Goal: Task Accomplishment & Management: Use online tool/utility

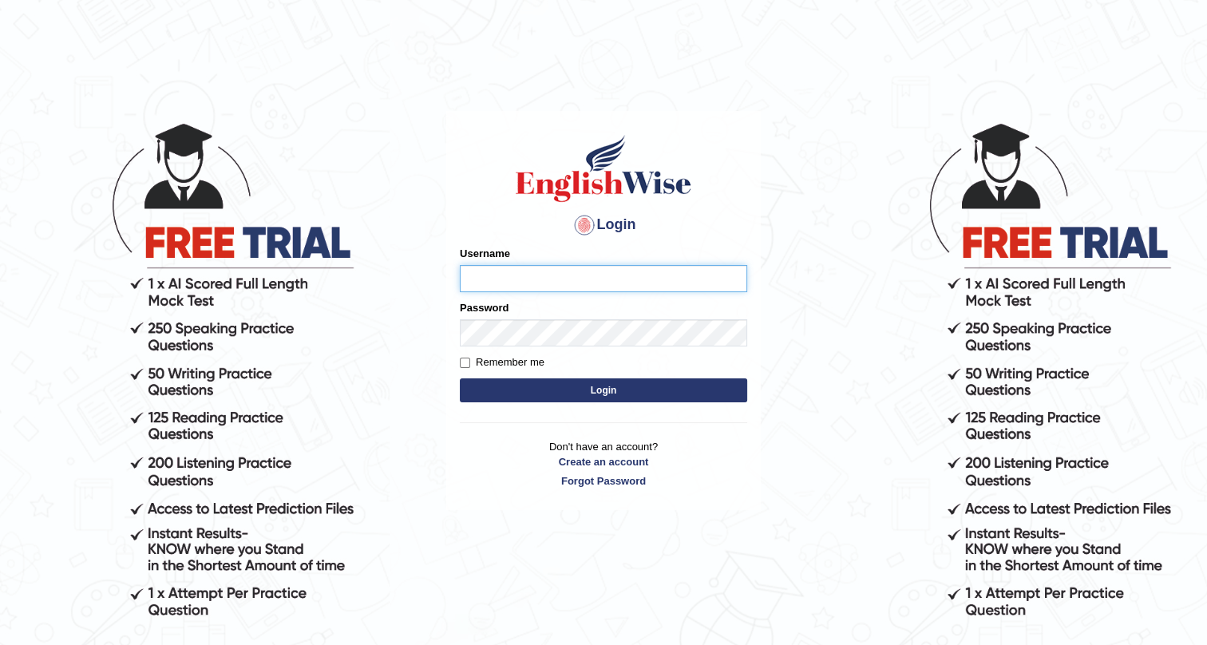
click at [503, 273] on input "Username" at bounding box center [603, 278] width 287 height 27
type input "0424525890"
click at [613, 390] on button "Login" at bounding box center [603, 391] width 287 height 24
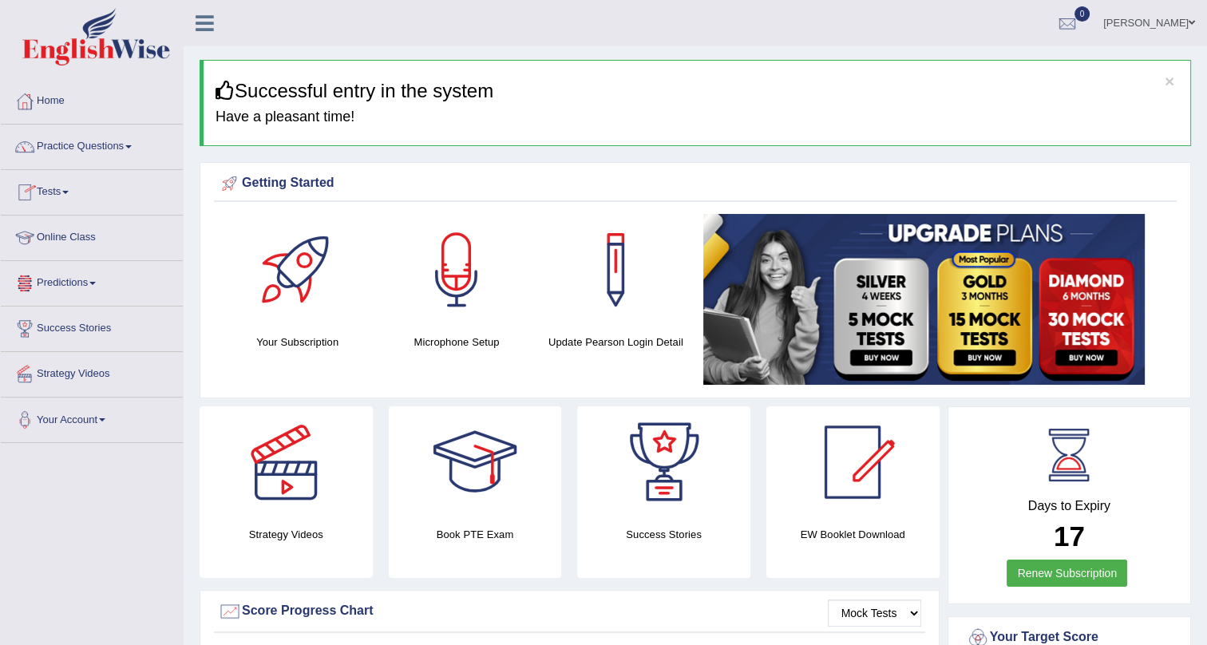
click at [69, 192] on span at bounding box center [65, 192] width 6 height 3
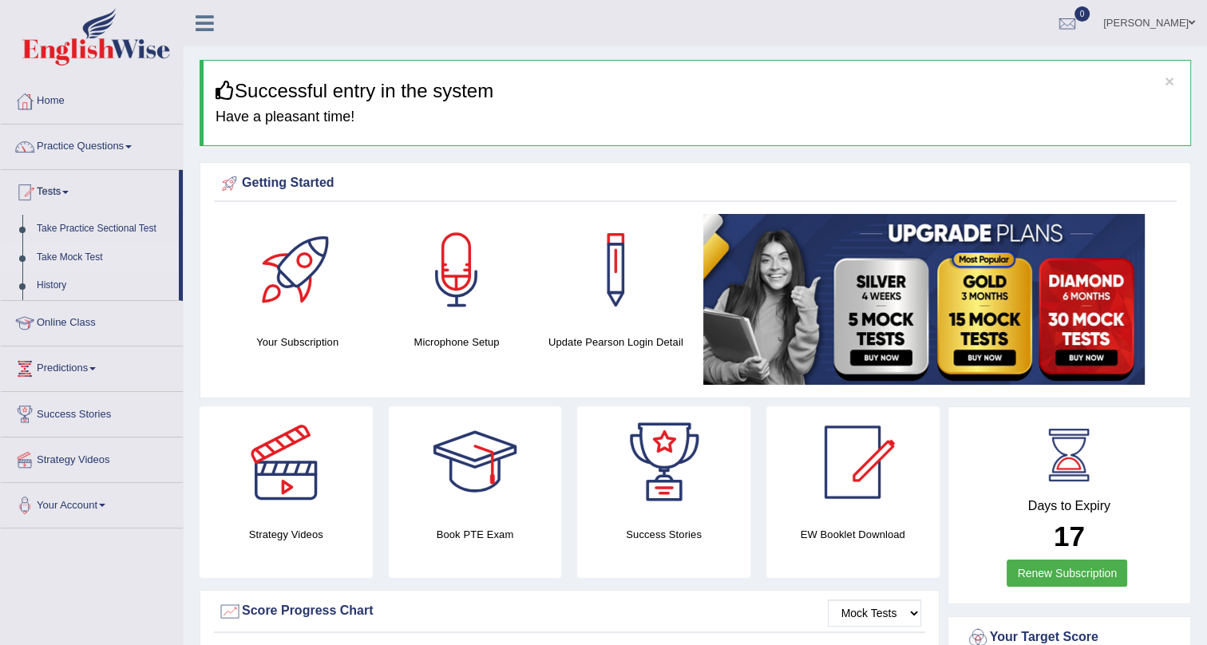
click at [69, 256] on link "Take Mock Test" at bounding box center [104, 258] width 149 height 29
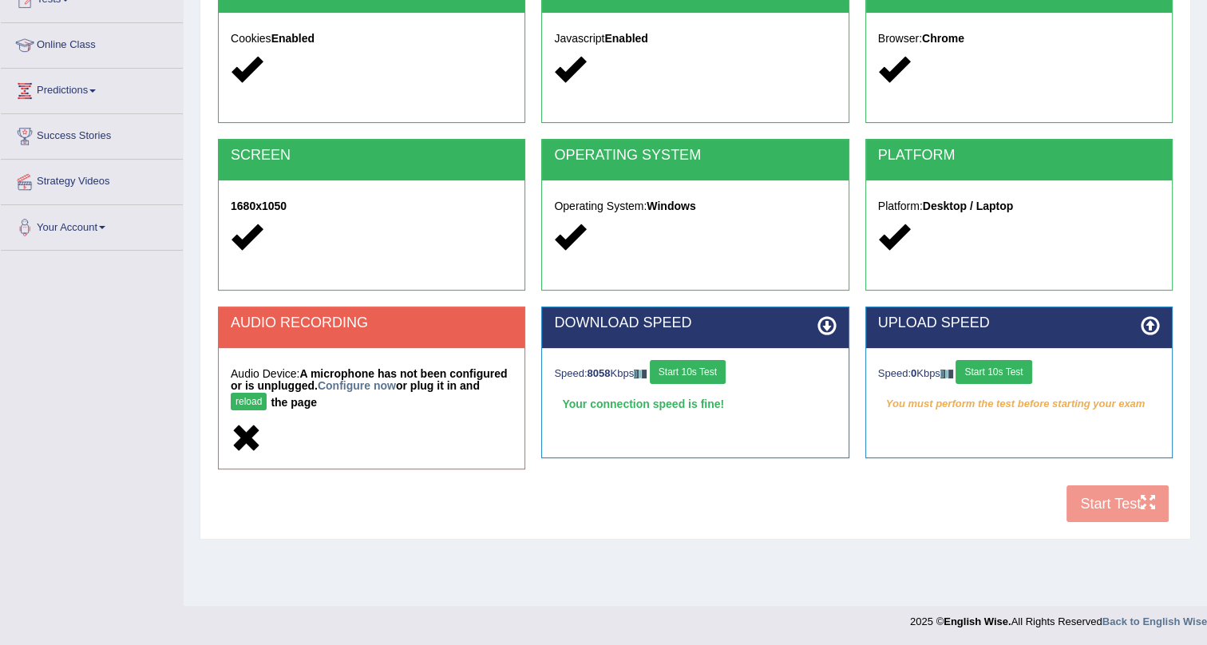
click at [996, 371] on button "Start 10s Test" at bounding box center [994, 372] width 76 height 24
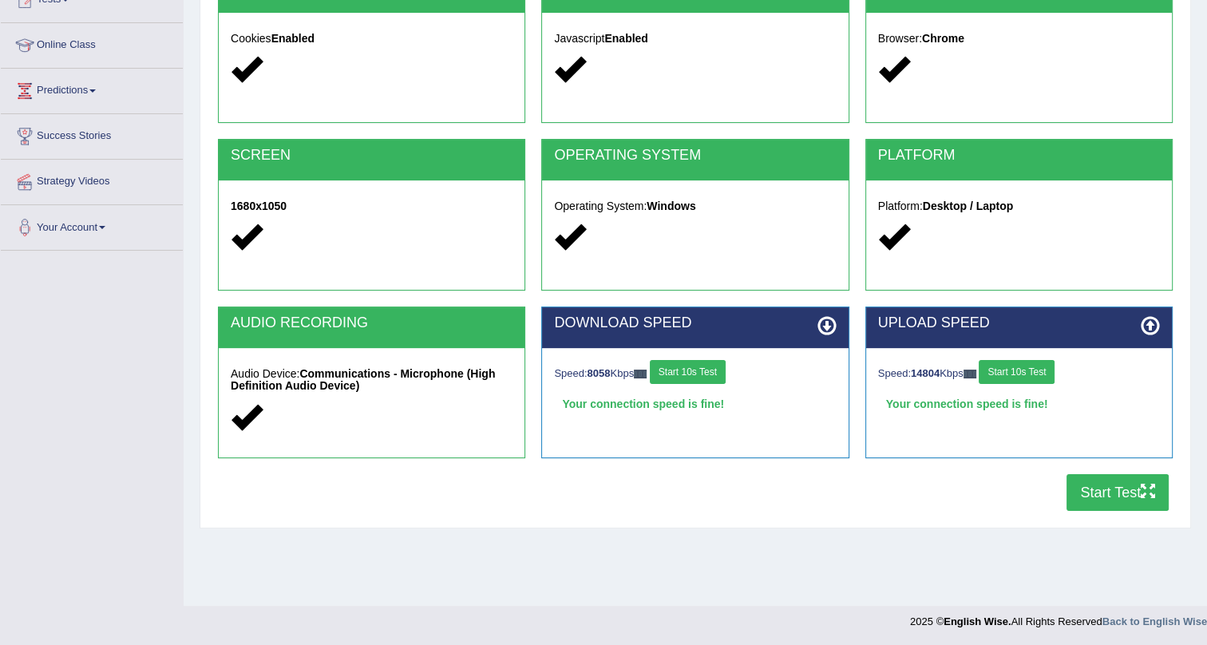
click at [1026, 368] on button "Start 10s Test" at bounding box center [1017, 372] width 76 height 24
click at [1104, 490] on button "Start Test" at bounding box center [1118, 492] width 102 height 37
